Goal: Navigation & Orientation: Go to known website

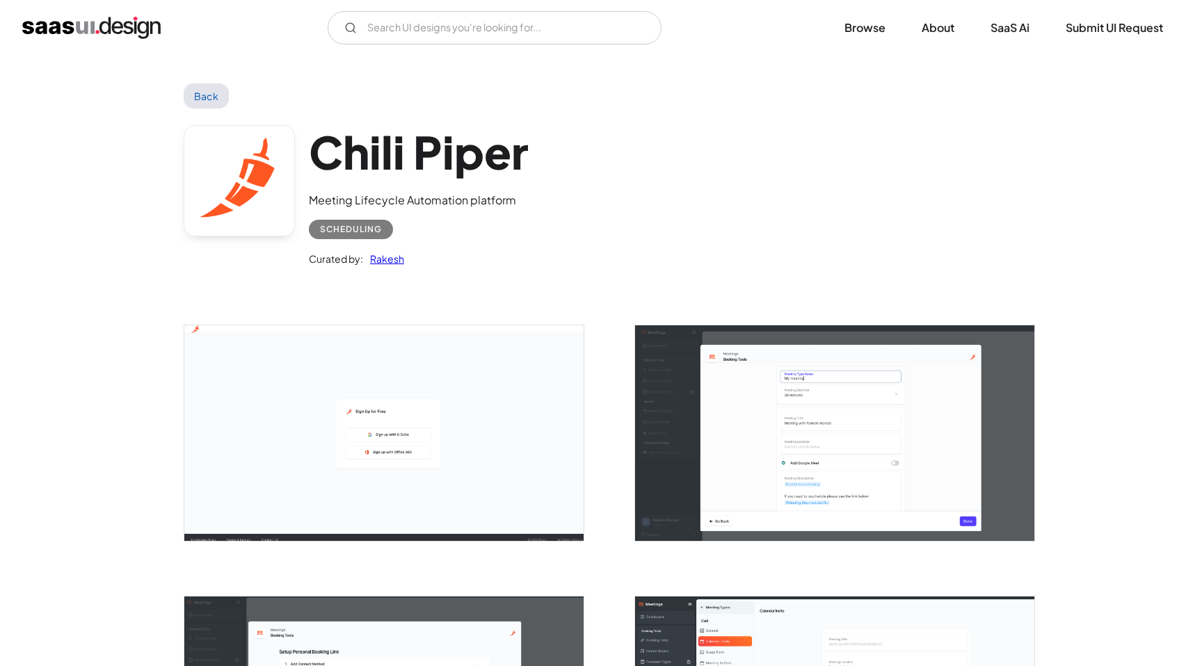
click at [210, 97] on link "Back" at bounding box center [206, 95] width 45 height 25
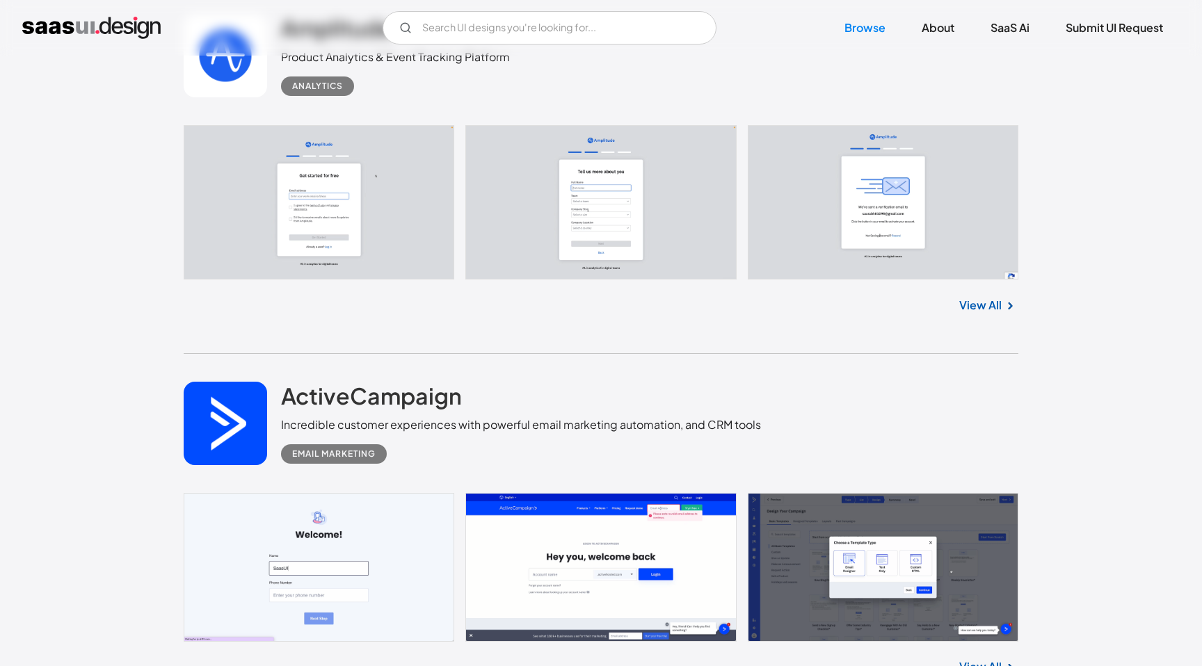
scroll to position [14127, 0]
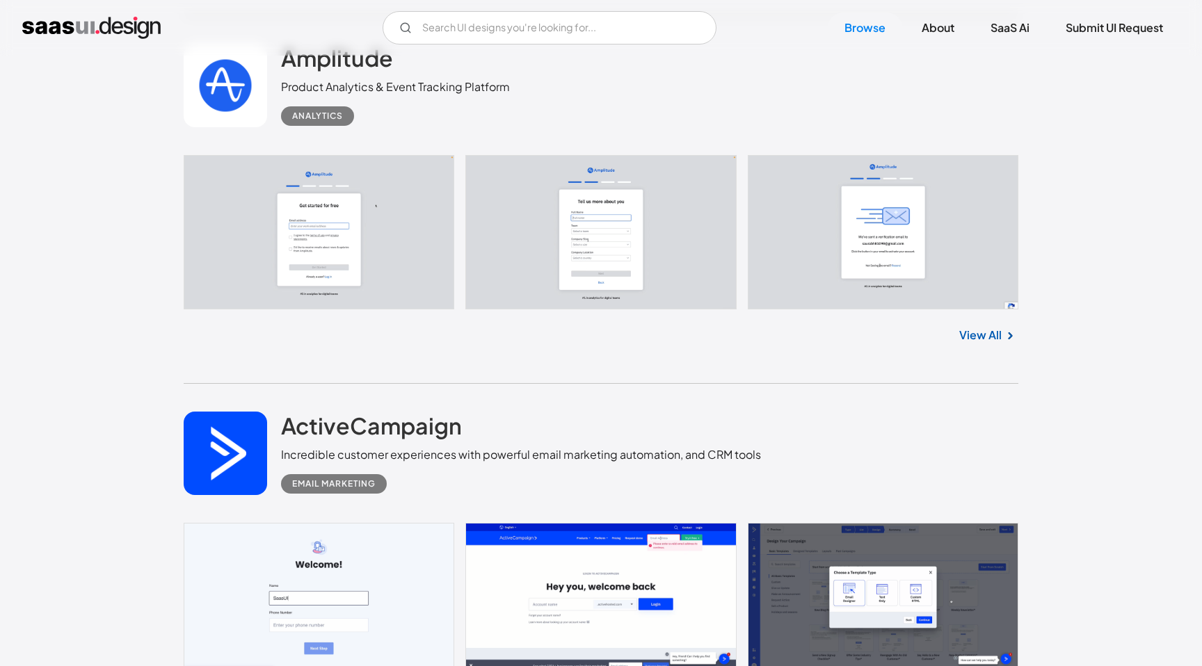
click at [124, 27] on img "home" at bounding box center [91, 28] width 138 height 22
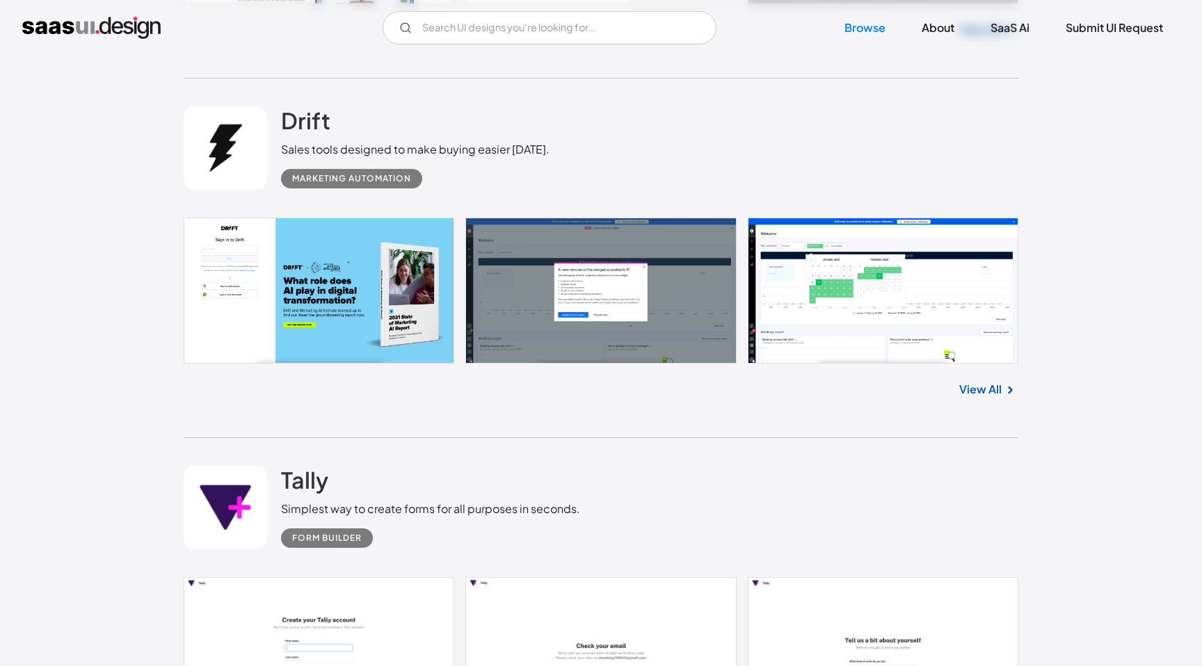
scroll to position [1125, 0]
